Goal: Transaction & Acquisition: Purchase product/service

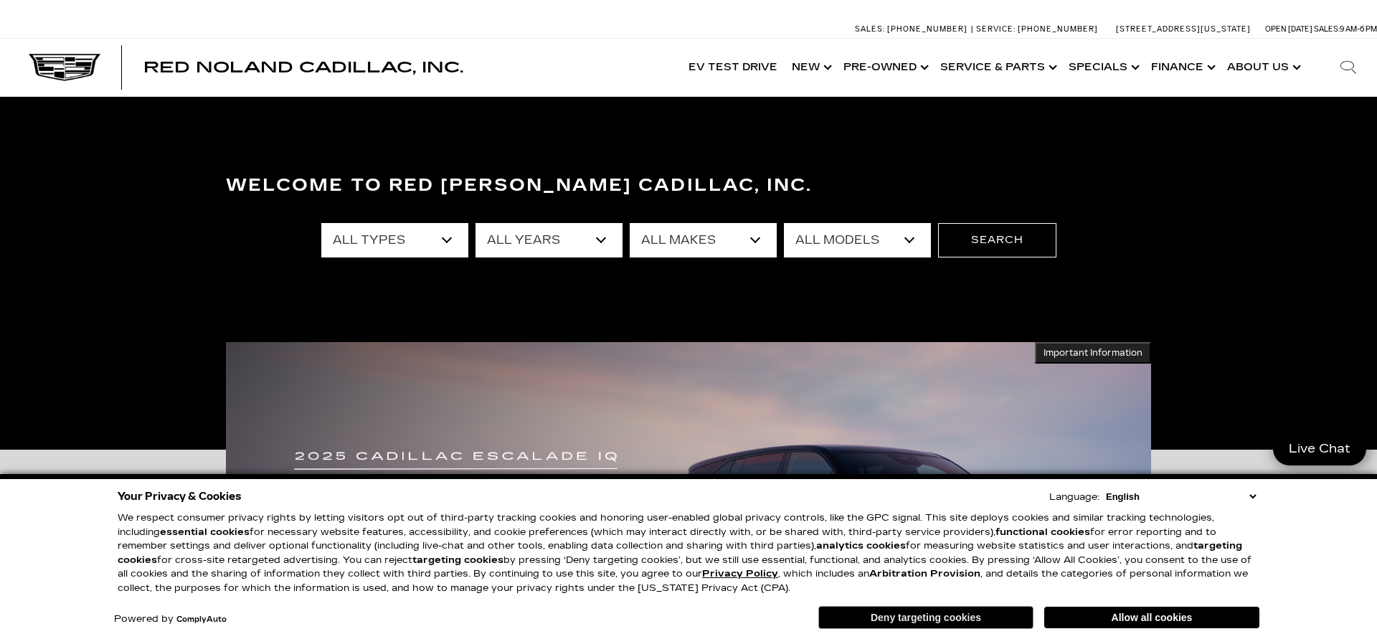
click at [880, 623] on button "Deny targeting cookies" at bounding box center [925, 617] width 215 height 23
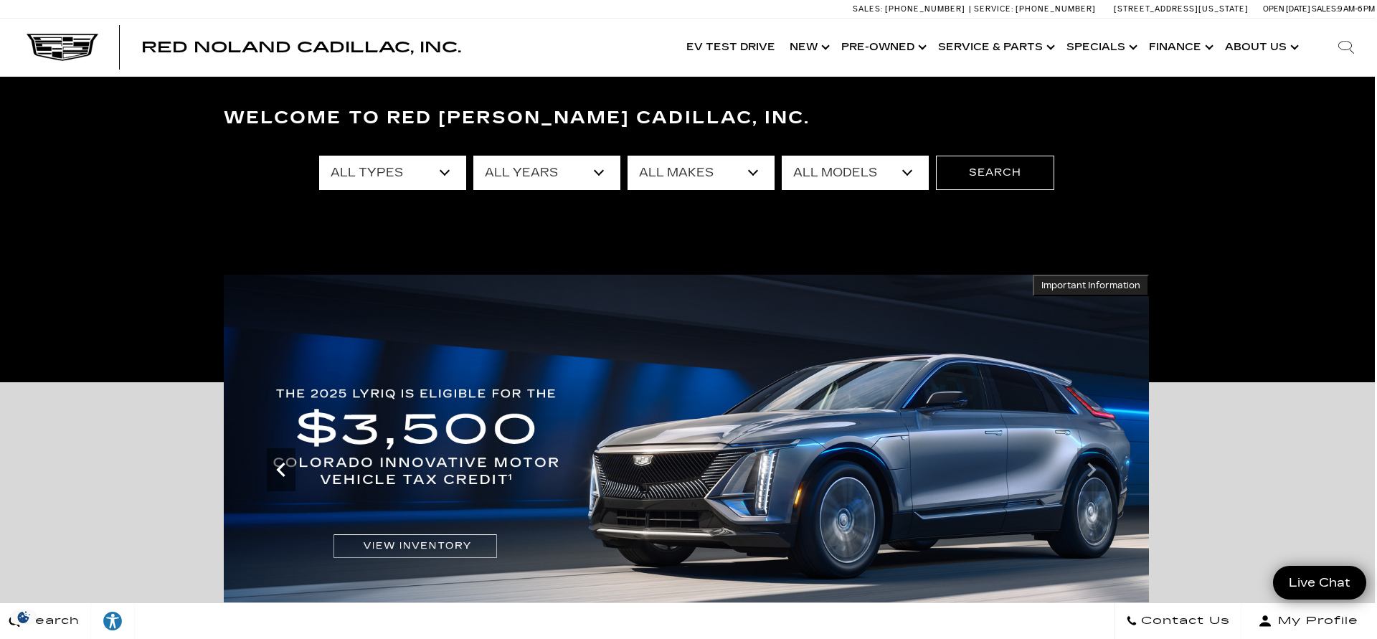
scroll to position [67, 0]
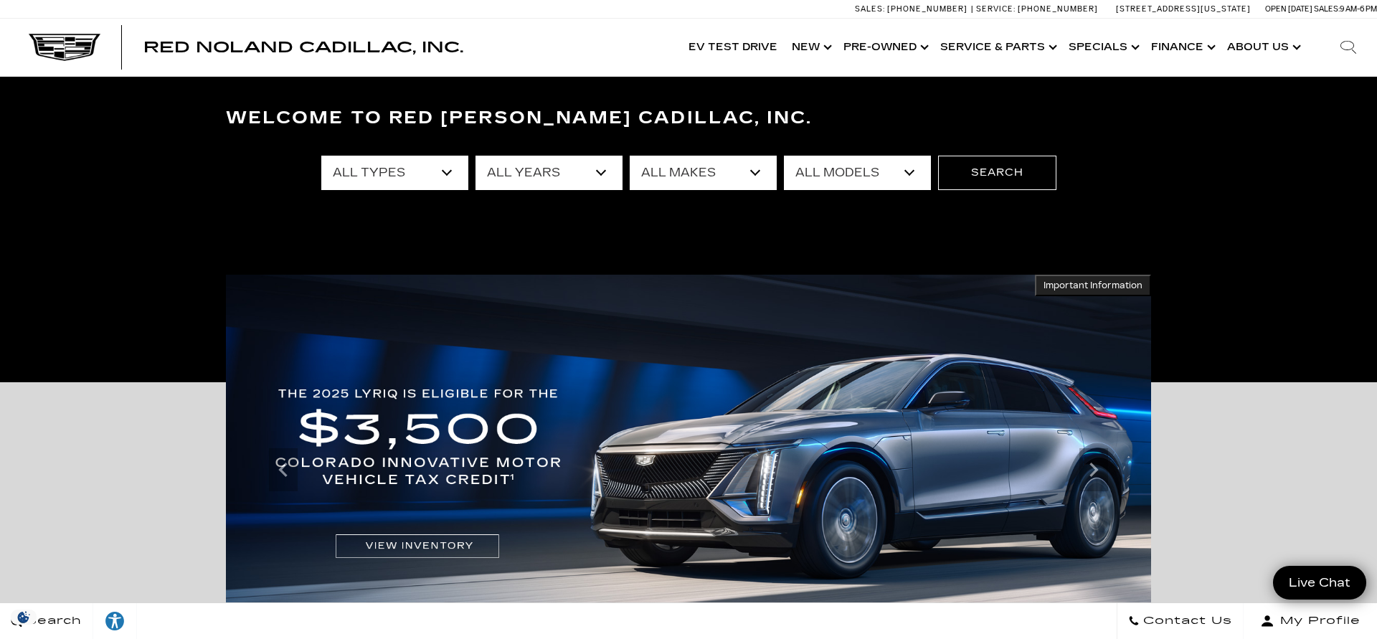
click at [176, 456] on div "Accessible Carousel Important Information Hide Information" at bounding box center [688, 577] width 1377 height 391
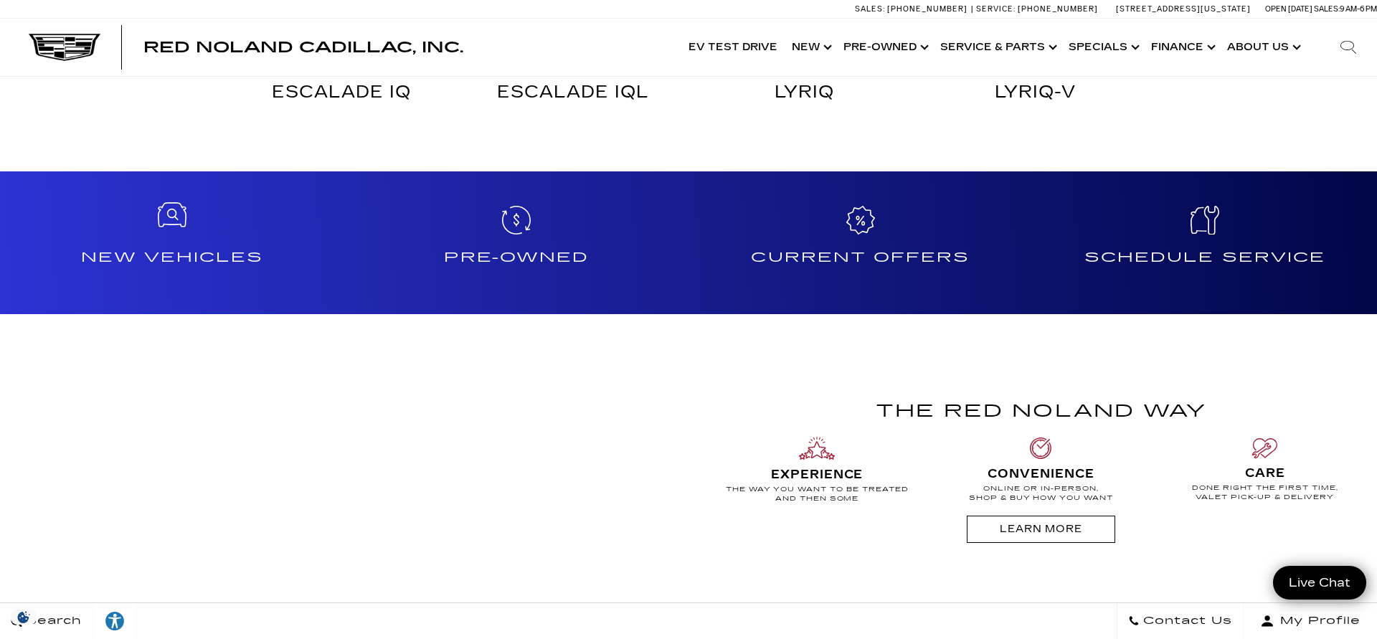
scroll to position [1099, 0]
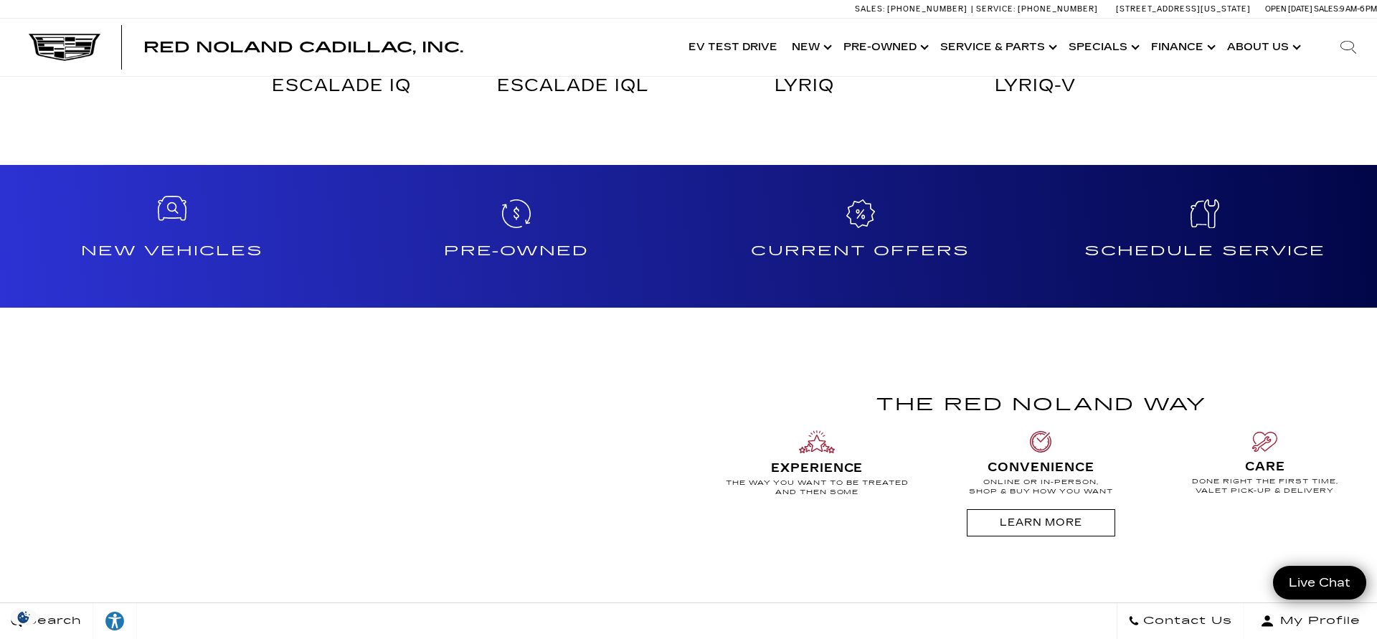
click at [160, 241] on h4 "New Vehicles" at bounding box center [172, 250] width 333 height 23
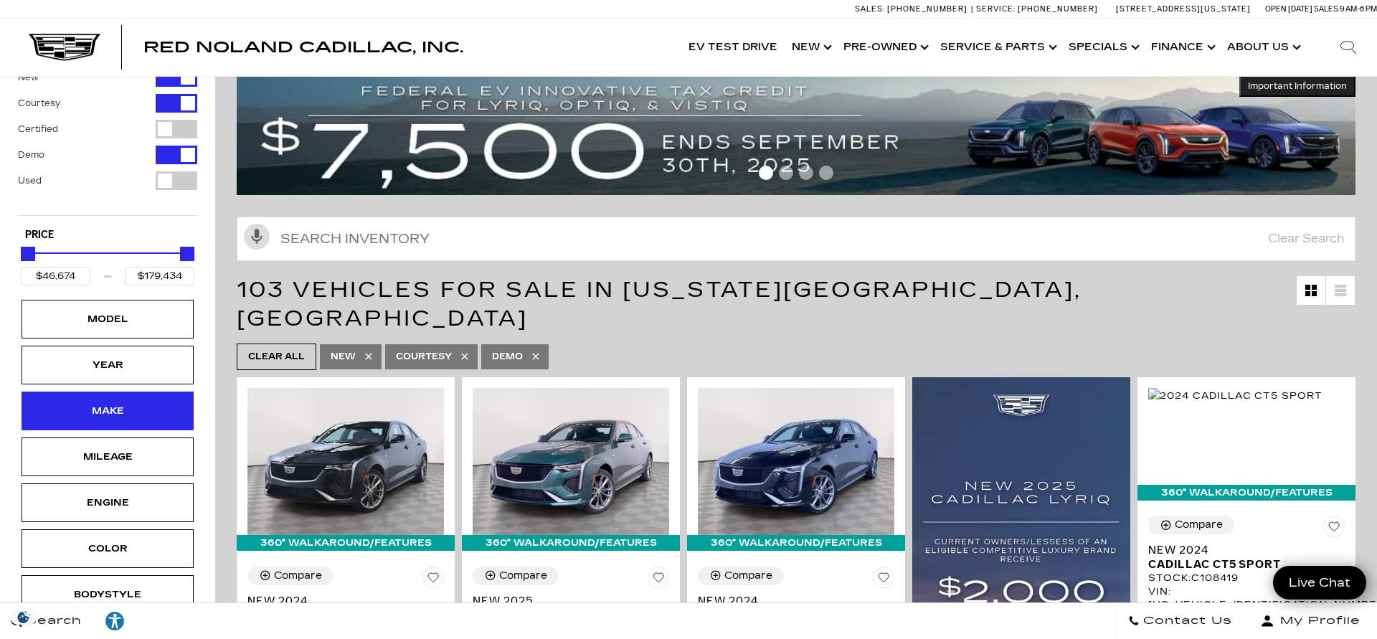
scroll to position [86, 0]
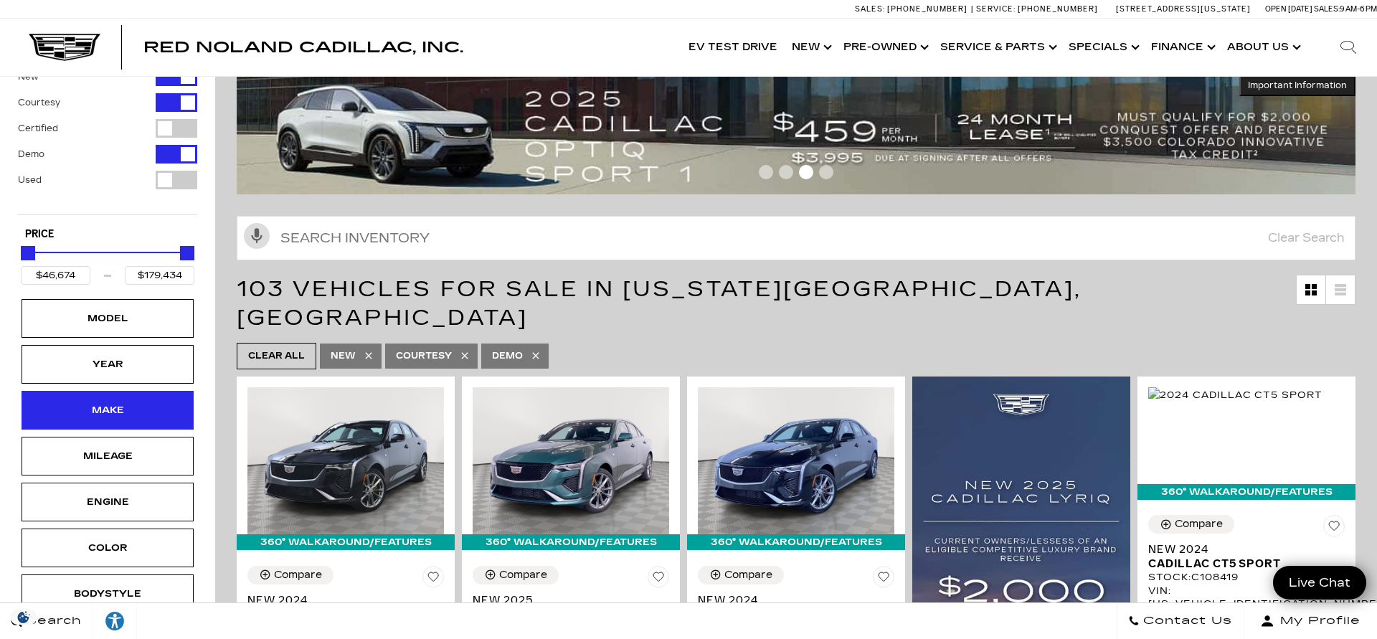
click at [109, 411] on div "Make" at bounding box center [108, 410] width 72 height 16
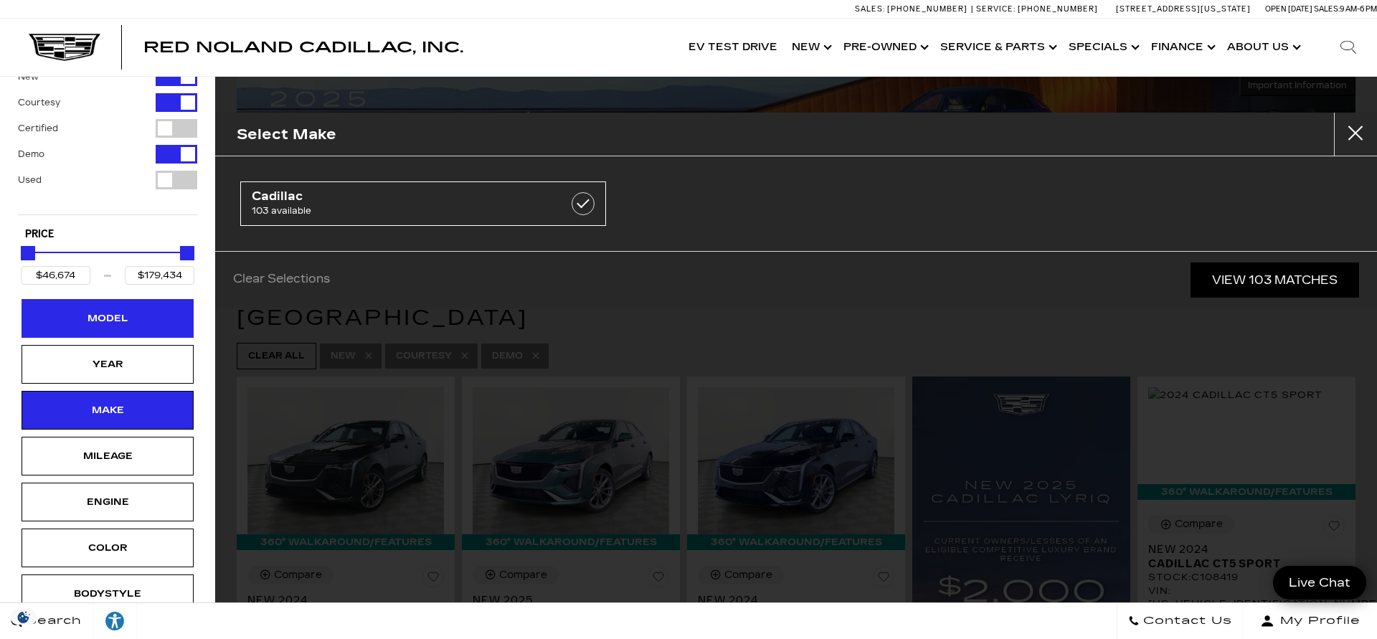
click at [113, 301] on div "Model" at bounding box center [108, 318] width 172 height 39
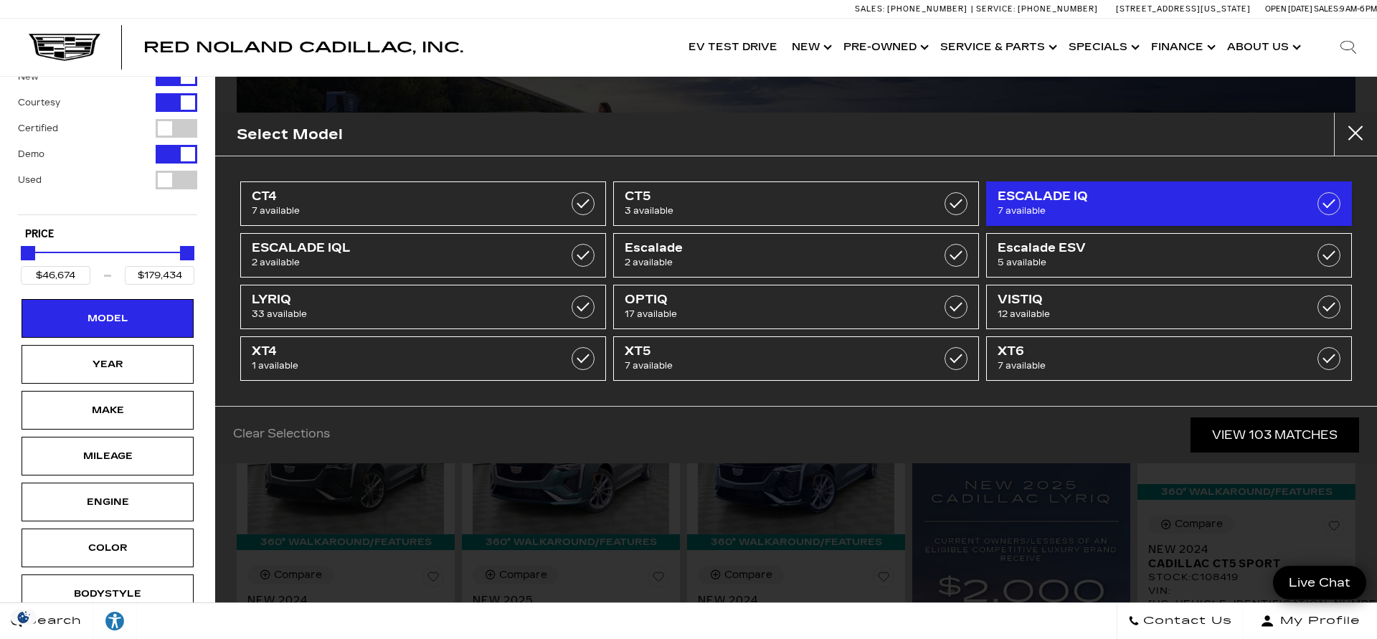
click at [1029, 195] on span "ESCALADE IQ" at bounding box center [1142, 196] width 291 height 14
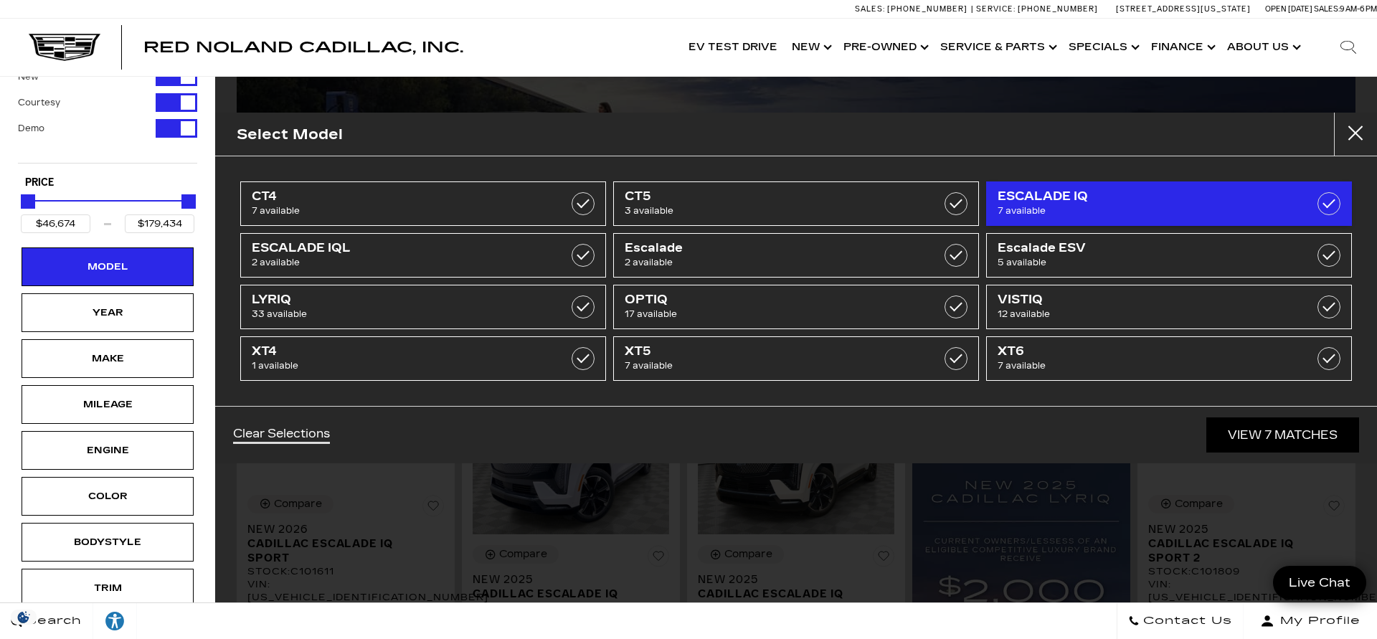
type input "$133,515"
type input "$158,810"
checkbox input "true"
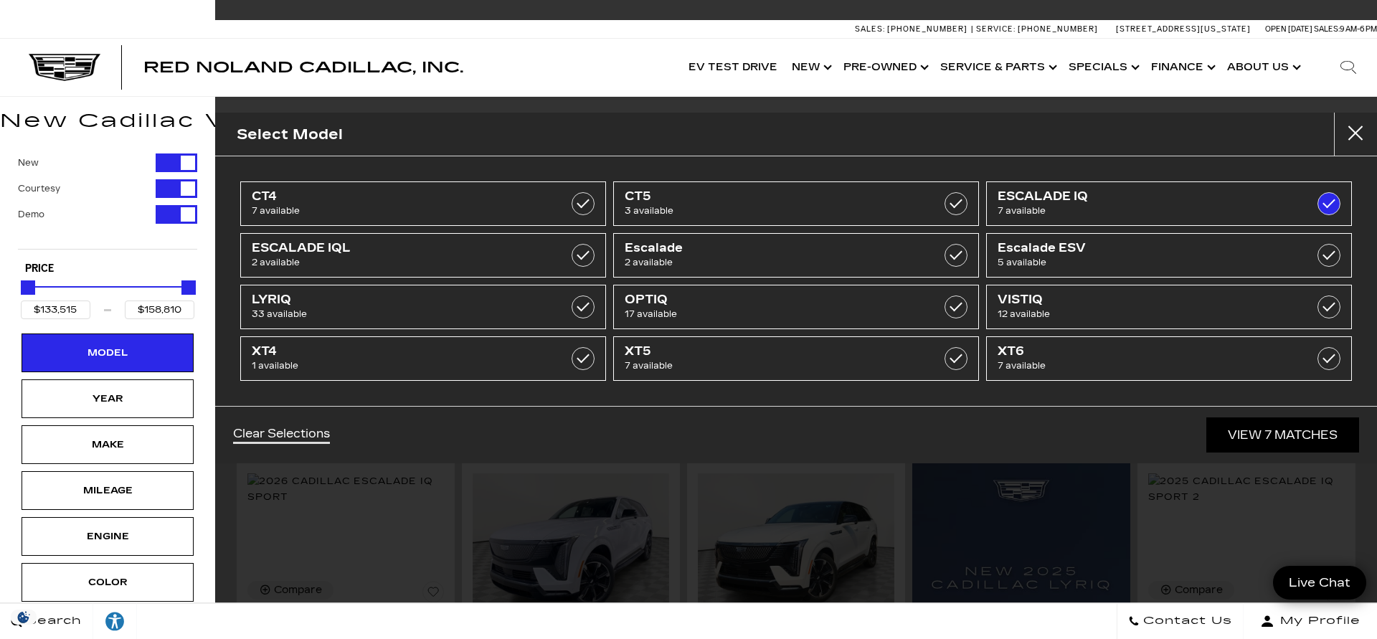
click at [1257, 429] on link "View 7 Matches" at bounding box center [1282, 434] width 153 height 35
